Goal: Find contact information: Find contact information

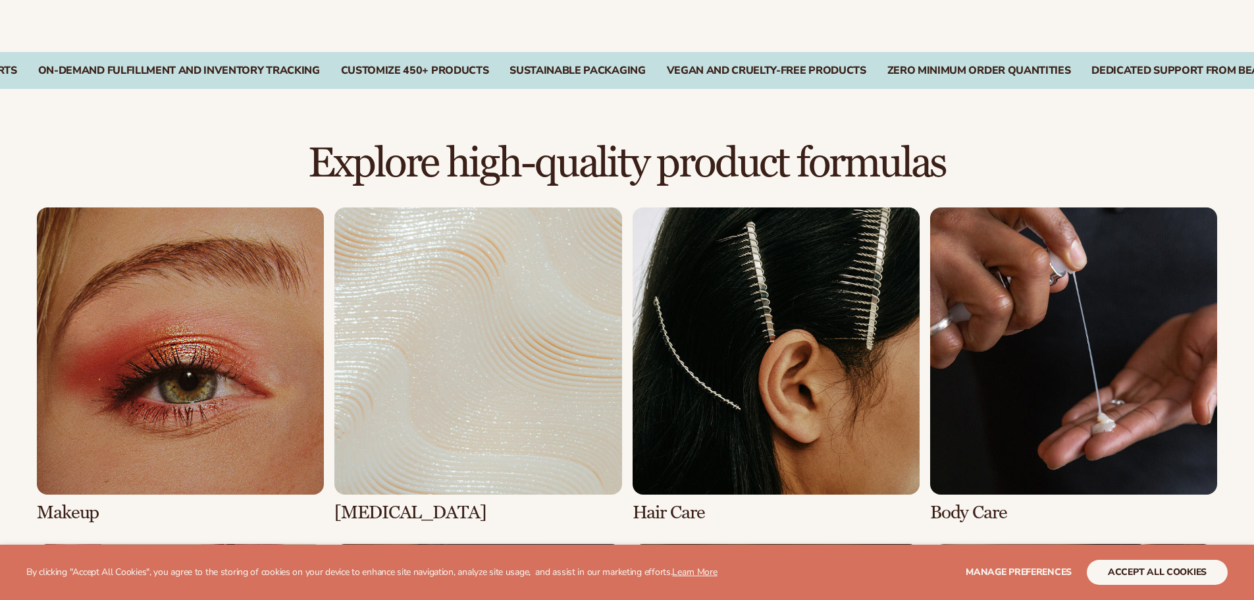
scroll to position [856, 0]
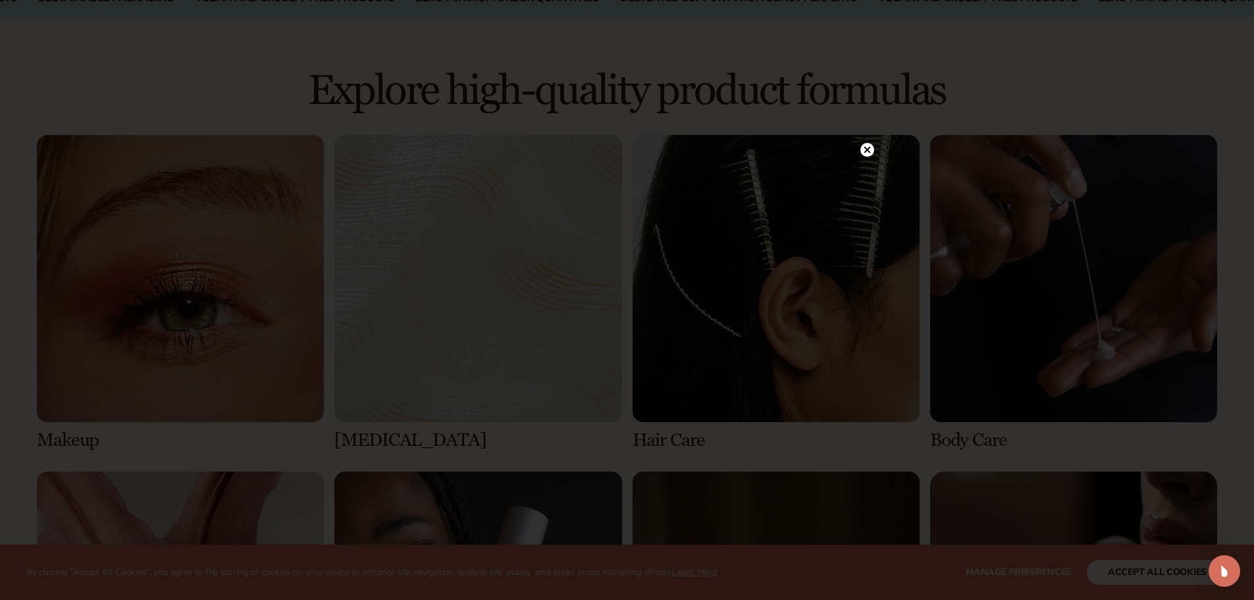
click at [864, 148] on circle at bounding box center [867, 150] width 14 height 14
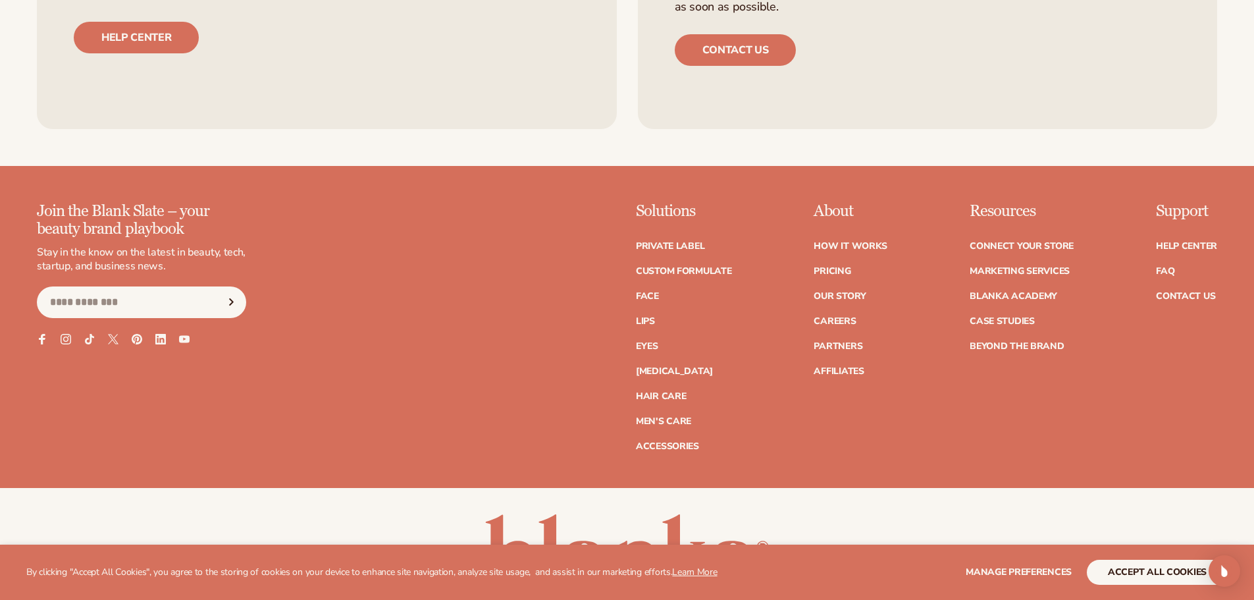
scroll to position [3114, 0]
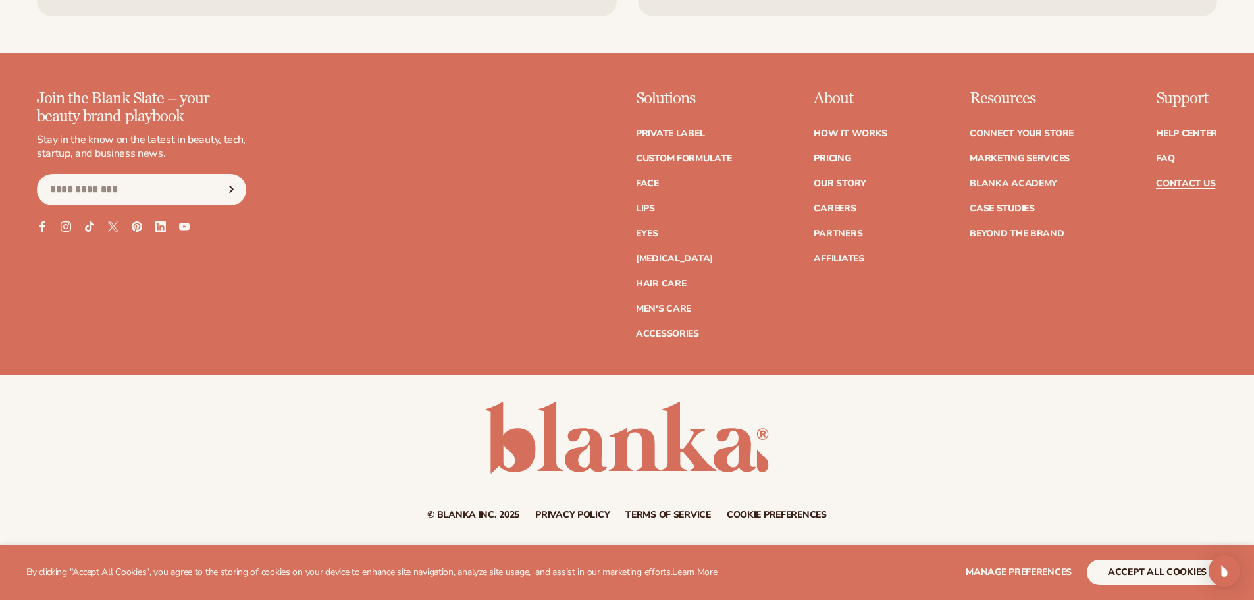
click at [1199, 182] on link "Contact Us" at bounding box center [1185, 183] width 59 height 9
